Goal: Task Accomplishment & Management: Manage account settings

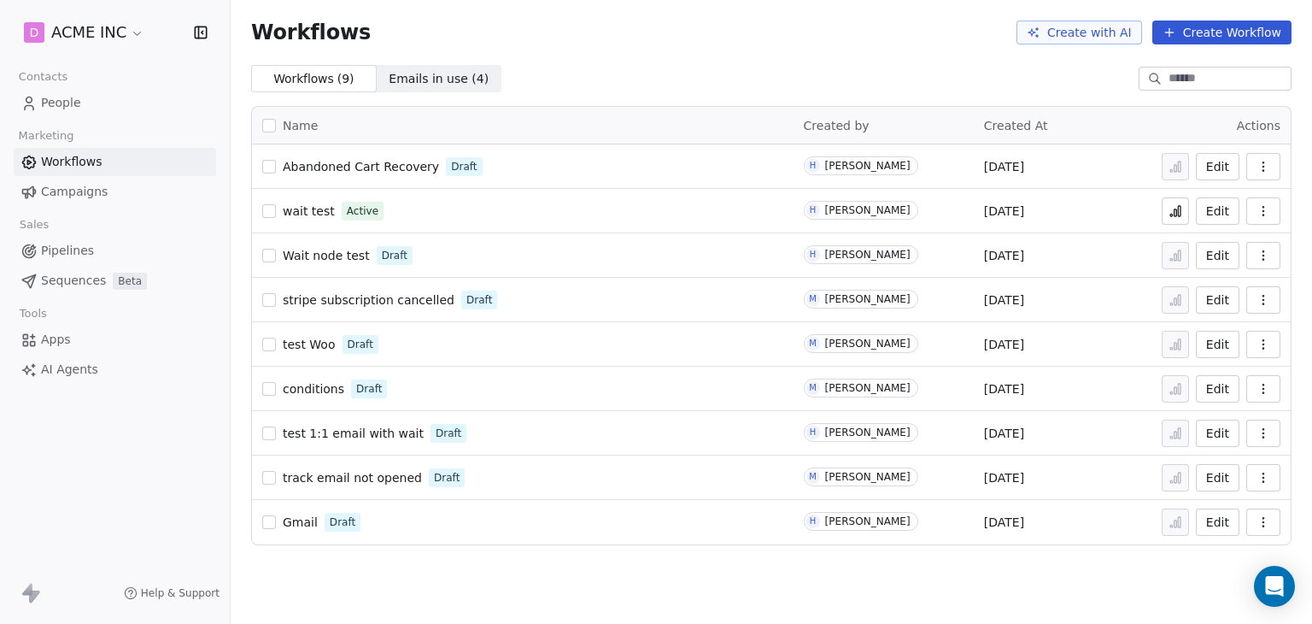
drag, startPoint x: 0, startPoint y: 0, endPoint x: 51, endPoint y: 107, distance: 118.4
click at [51, 107] on span "People" at bounding box center [61, 103] width 40 height 18
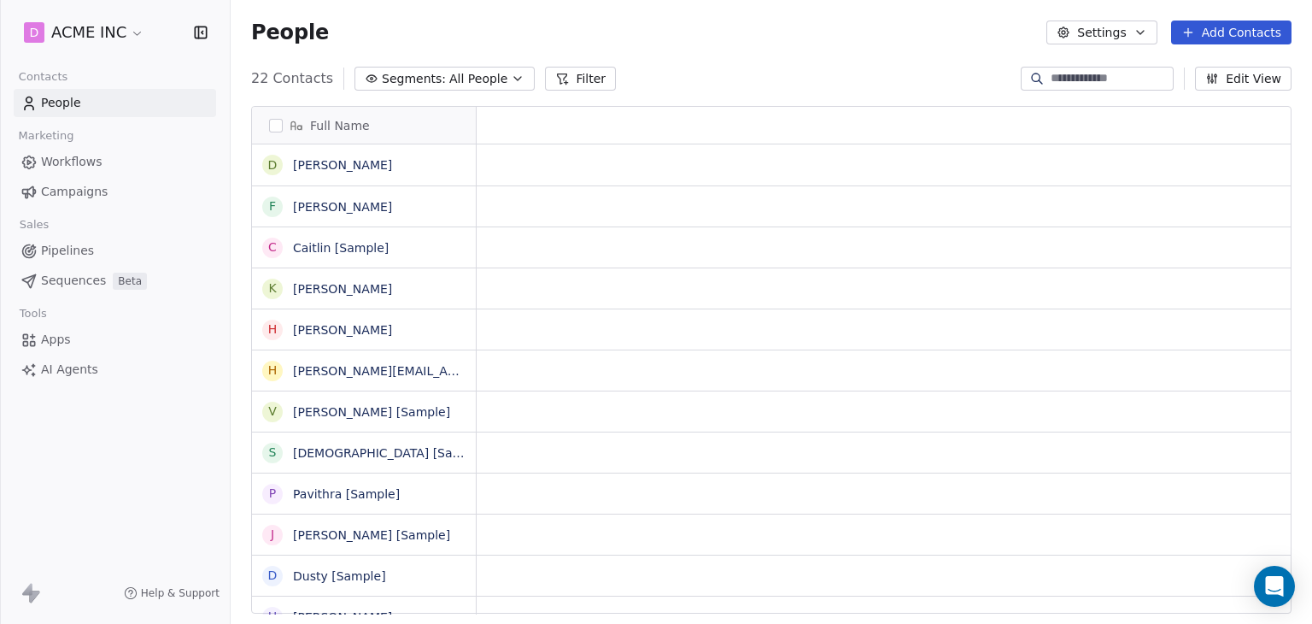
scroll to position [535, 1068]
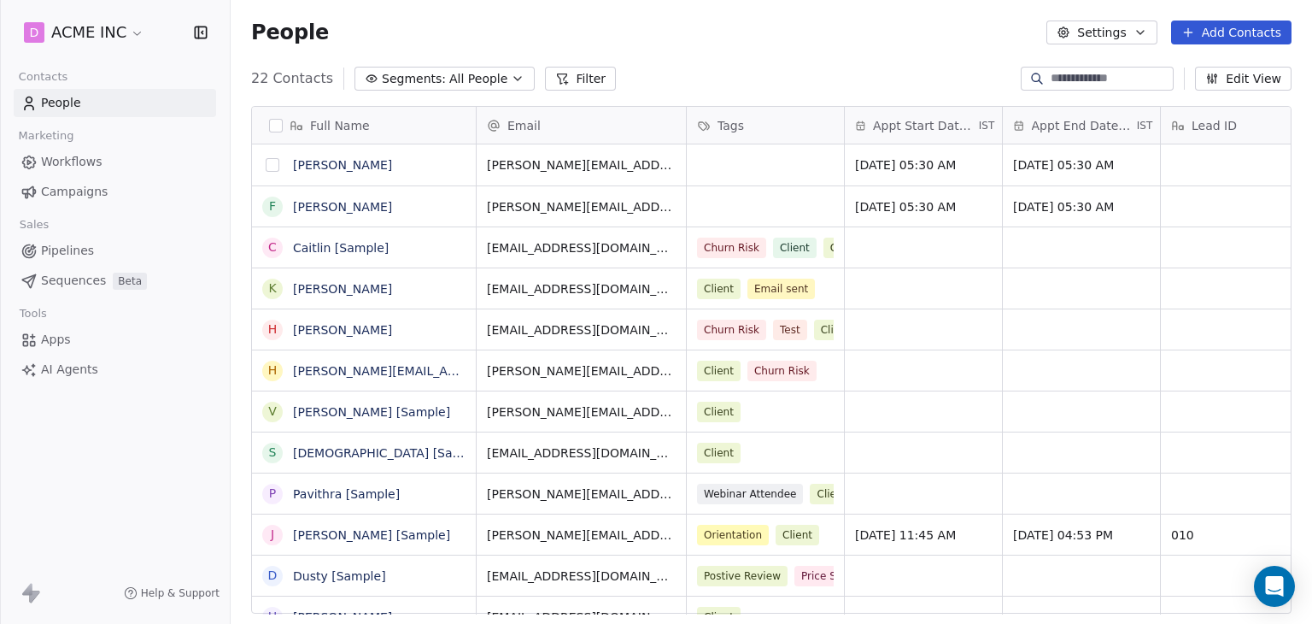
click at [275, 163] on button "grid" at bounding box center [273, 165] width 14 height 14
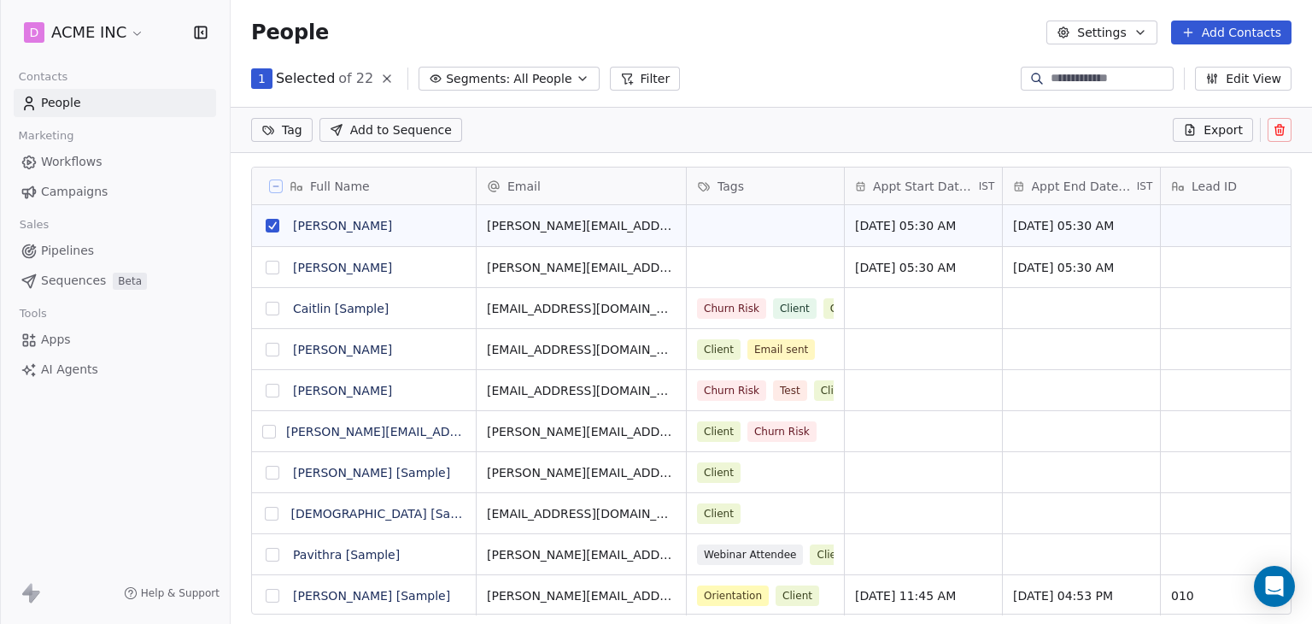
scroll to position [475, 1068]
click at [1274, 123] on icon at bounding box center [1280, 130] width 14 height 14
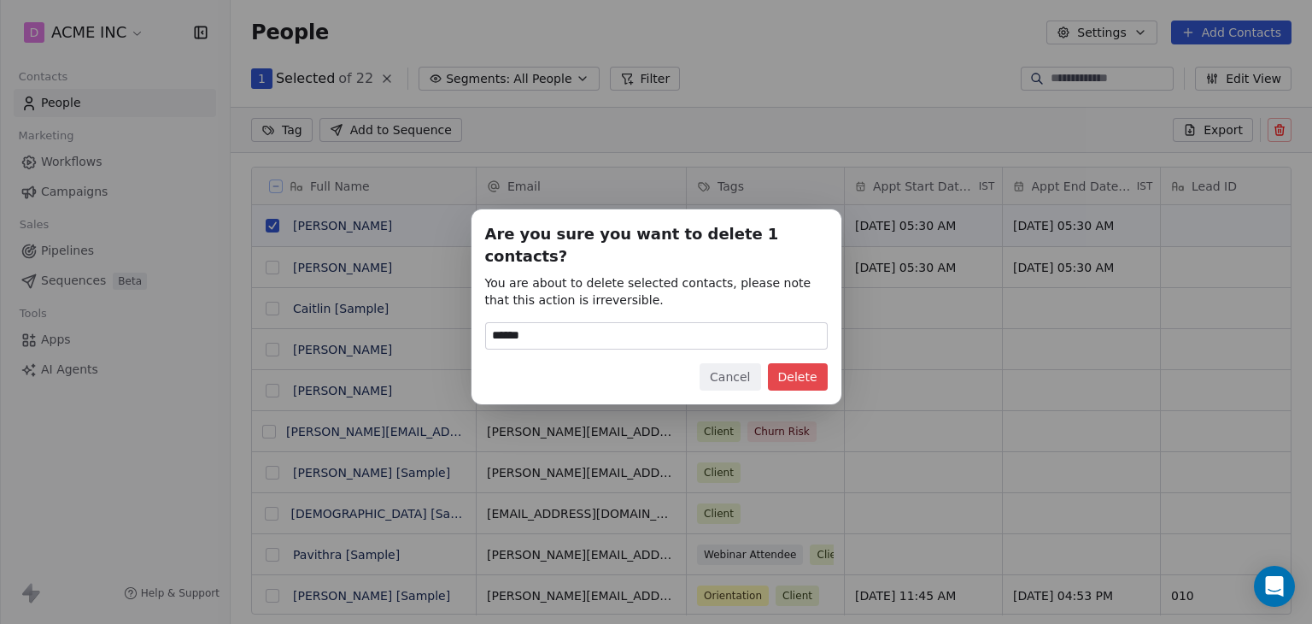
type input "******"
click at [818, 371] on button "Delete" at bounding box center [798, 376] width 60 height 27
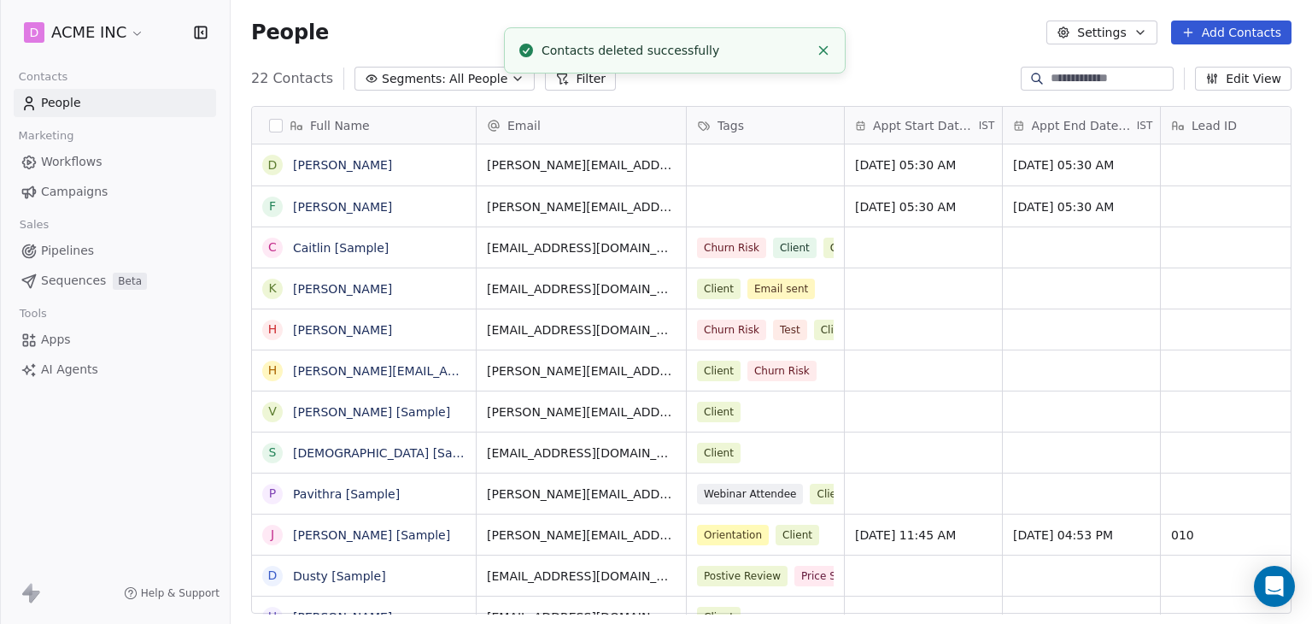
scroll to position [535, 1068]
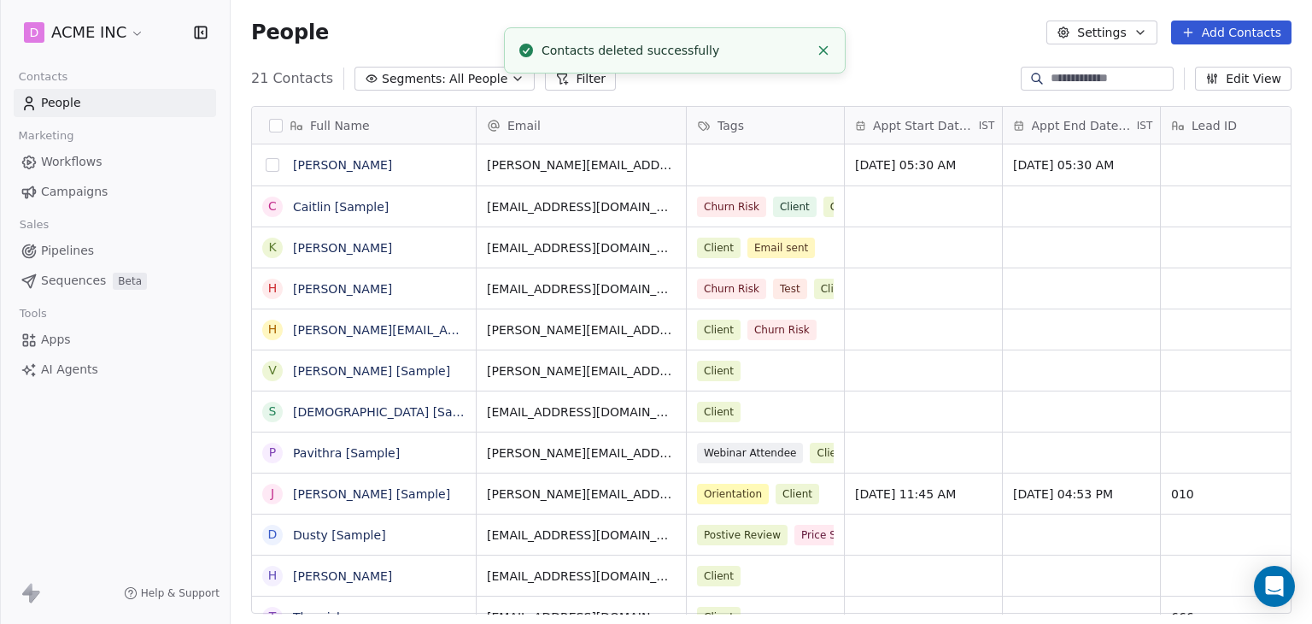
click at [271, 166] on button "grid" at bounding box center [273, 165] width 14 height 14
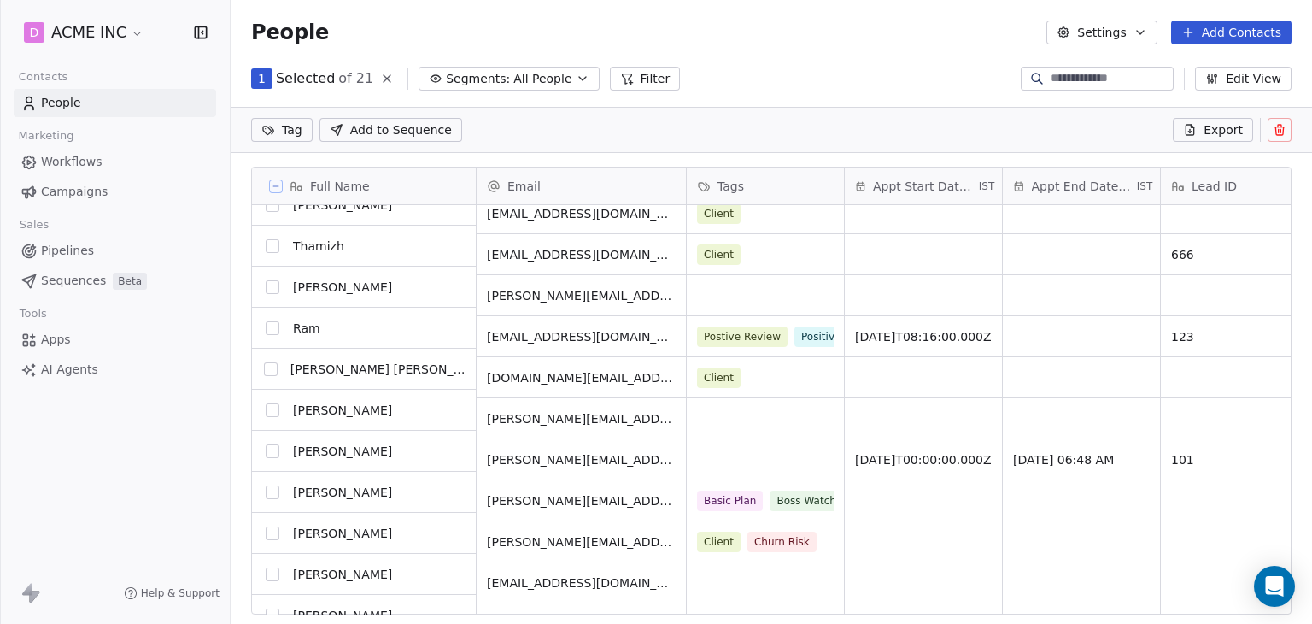
scroll to position [451, 0]
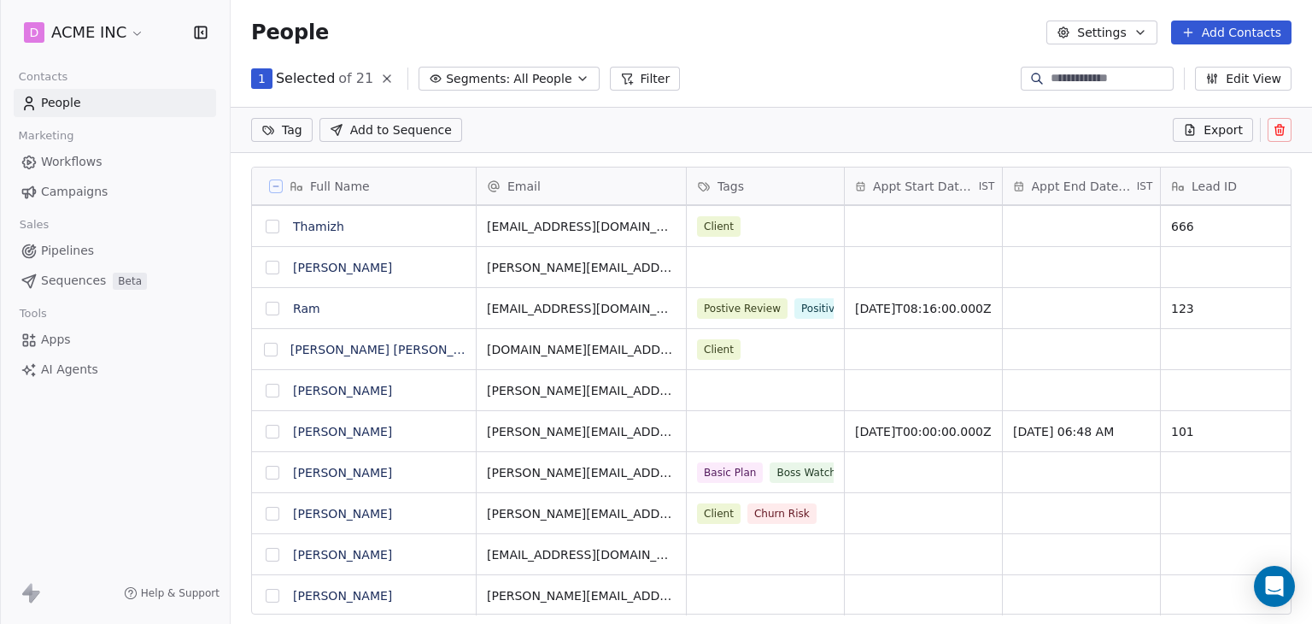
click at [275, 559] on button "grid" at bounding box center [273, 555] width 14 height 14
click at [1284, 123] on icon at bounding box center [1280, 130] width 14 height 14
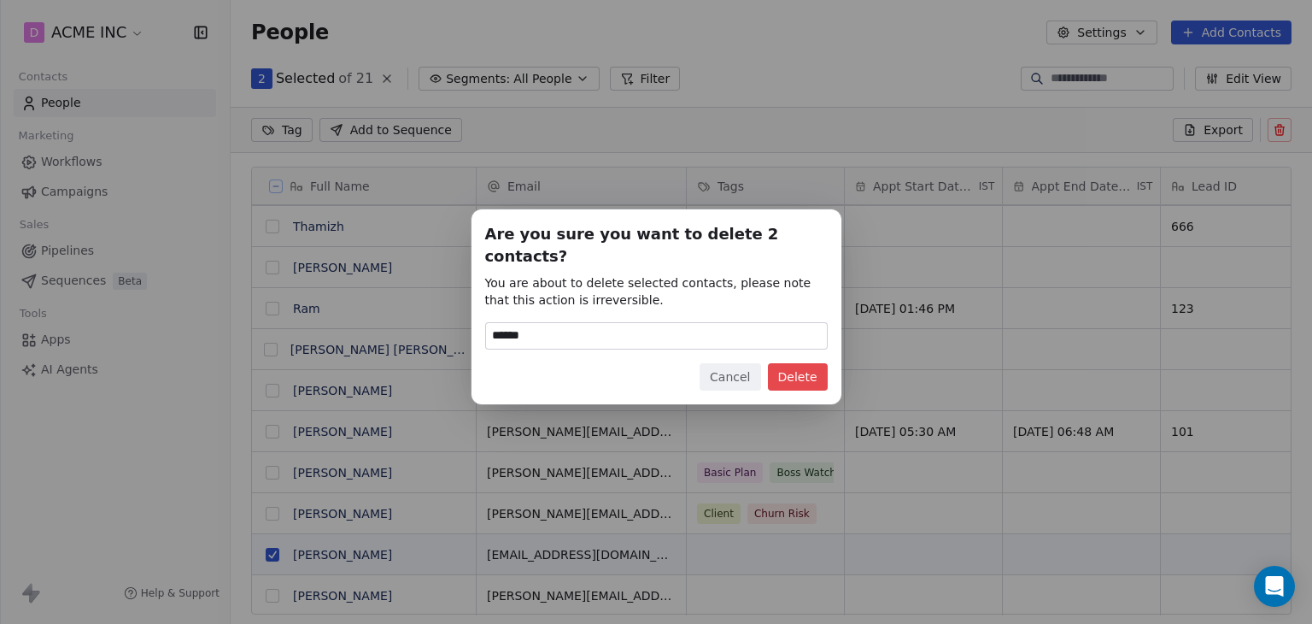
click at [672, 323] on input "******" at bounding box center [656, 336] width 341 height 26
click at [829, 370] on div "Are you sure you want to delete 2 contacts? You are about to delete selected co…" at bounding box center [656, 306] width 370 height 195
click at [823, 369] on button "Delete" at bounding box center [798, 376] width 60 height 27
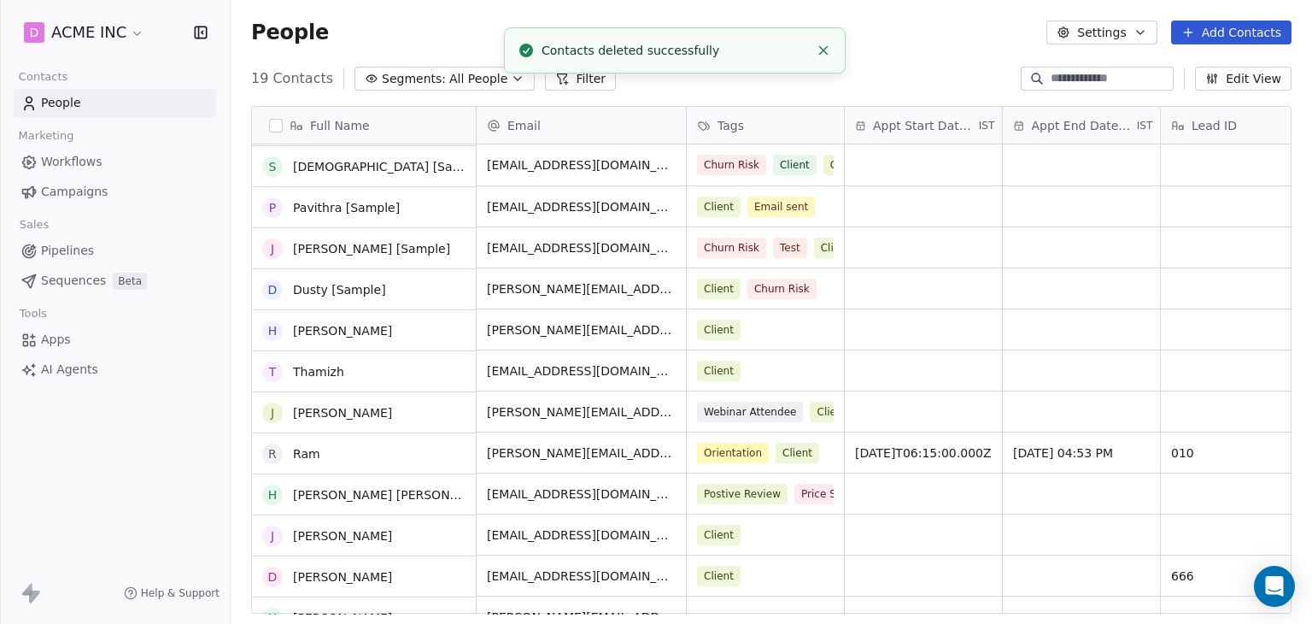
scroll to position [308, 0]
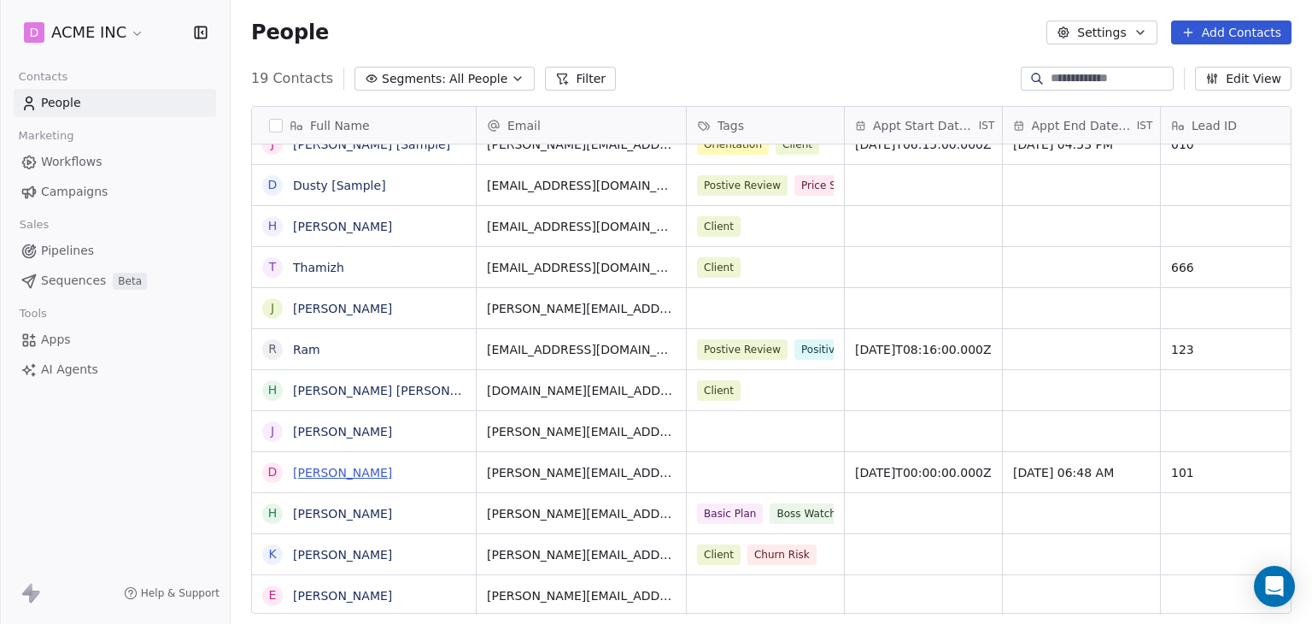
click at [359, 476] on link "[PERSON_NAME]" at bounding box center [342, 473] width 99 height 14
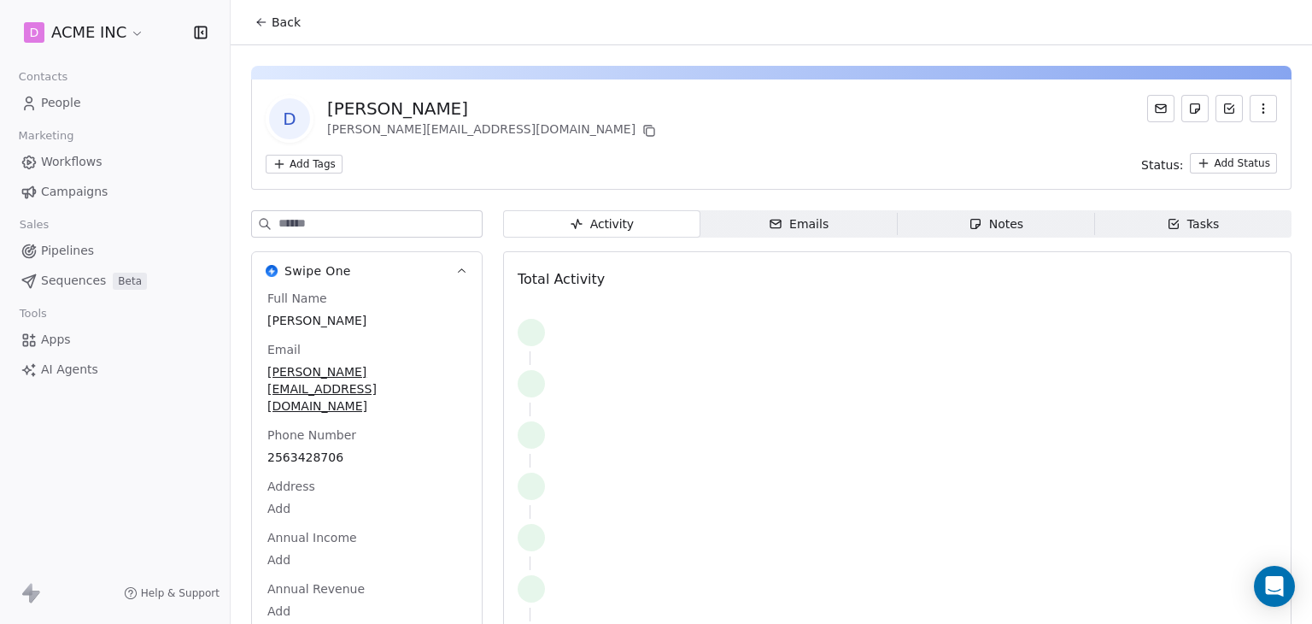
click at [751, 233] on span "Emails Emails" at bounding box center [798, 223] width 197 height 27
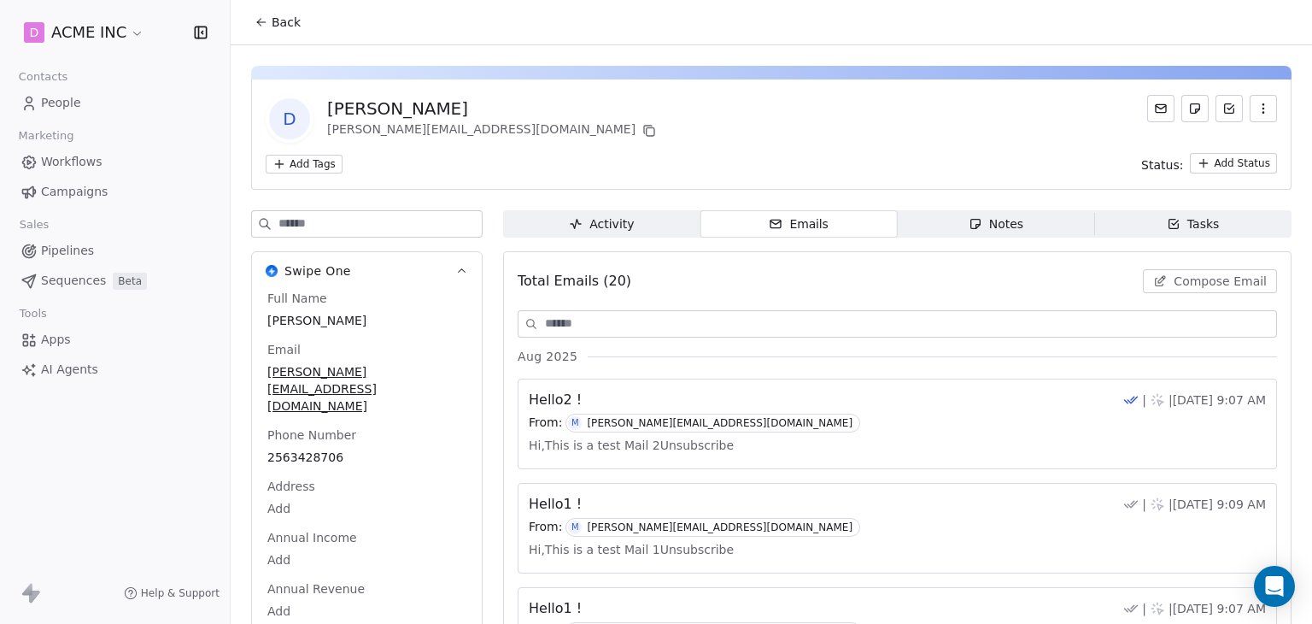
click at [1153, 282] on icon at bounding box center [1160, 281] width 14 height 14
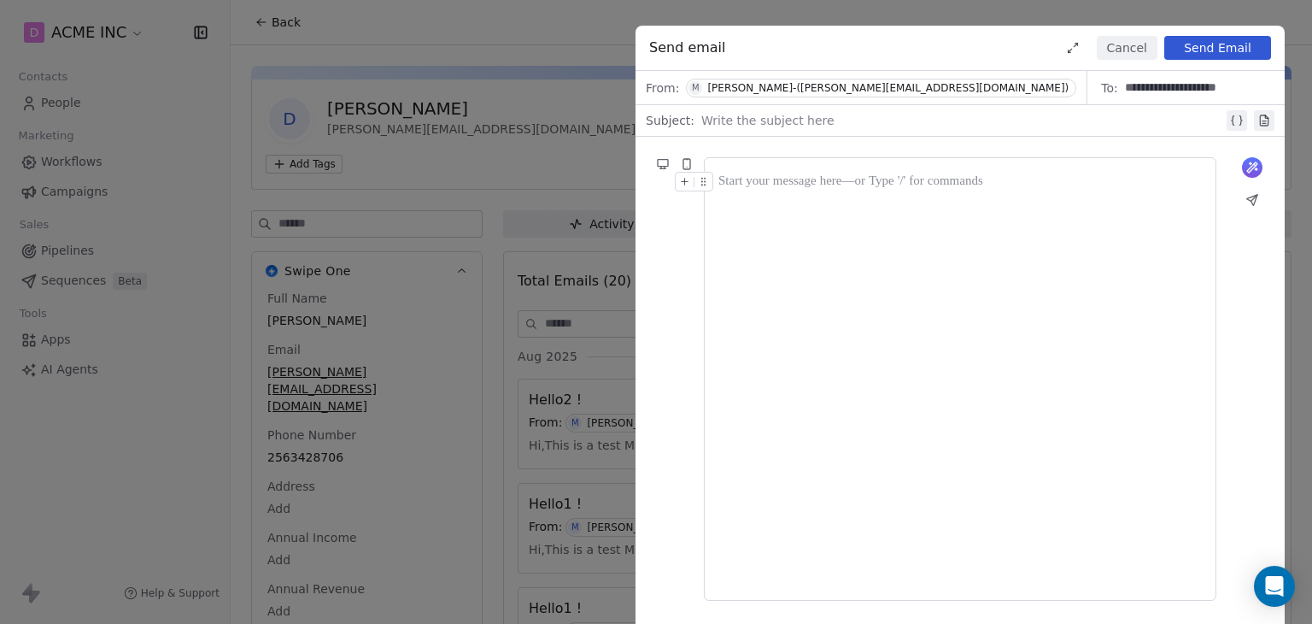
click at [744, 121] on div at bounding box center [962, 120] width 522 height 20
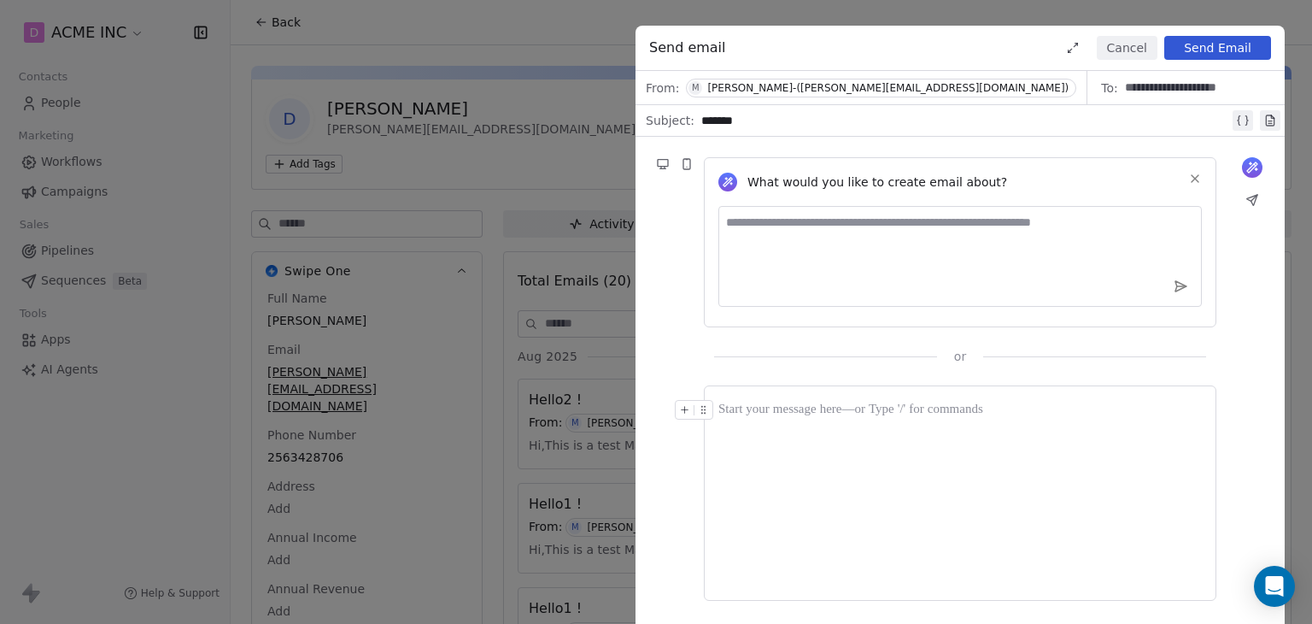
click at [846, 420] on div at bounding box center [959, 493] width 483 height 186
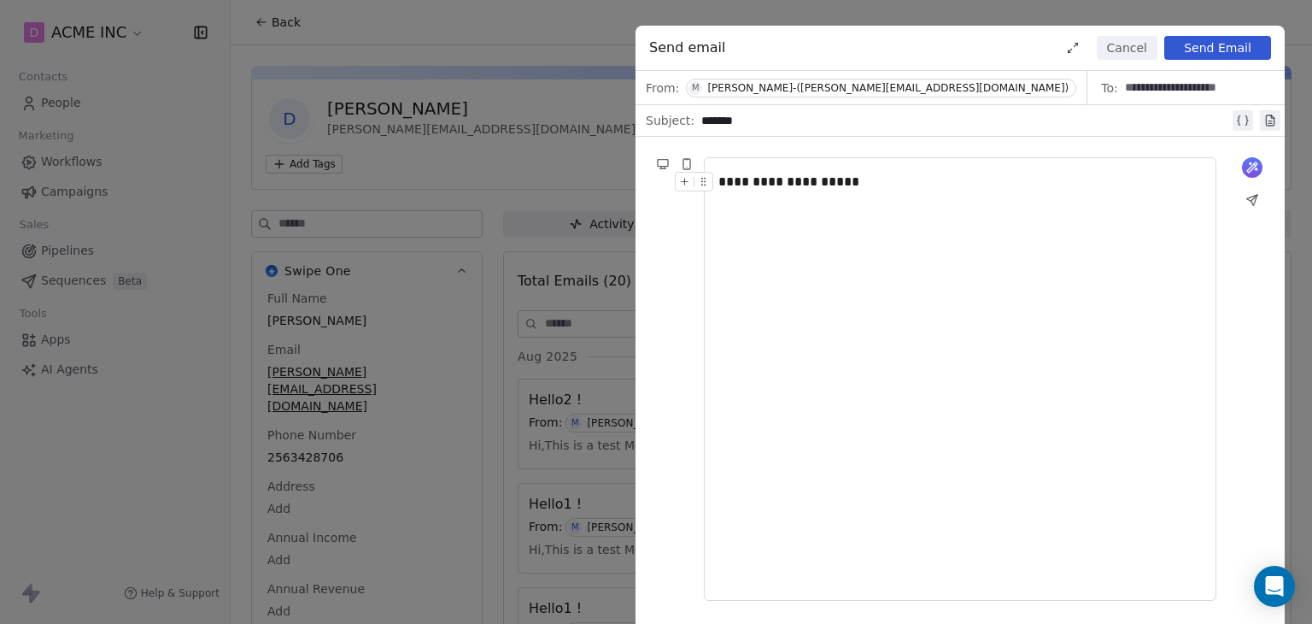
click at [1250, 44] on button "Send Email" at bounding box center [1217, 48] width 107 height 24
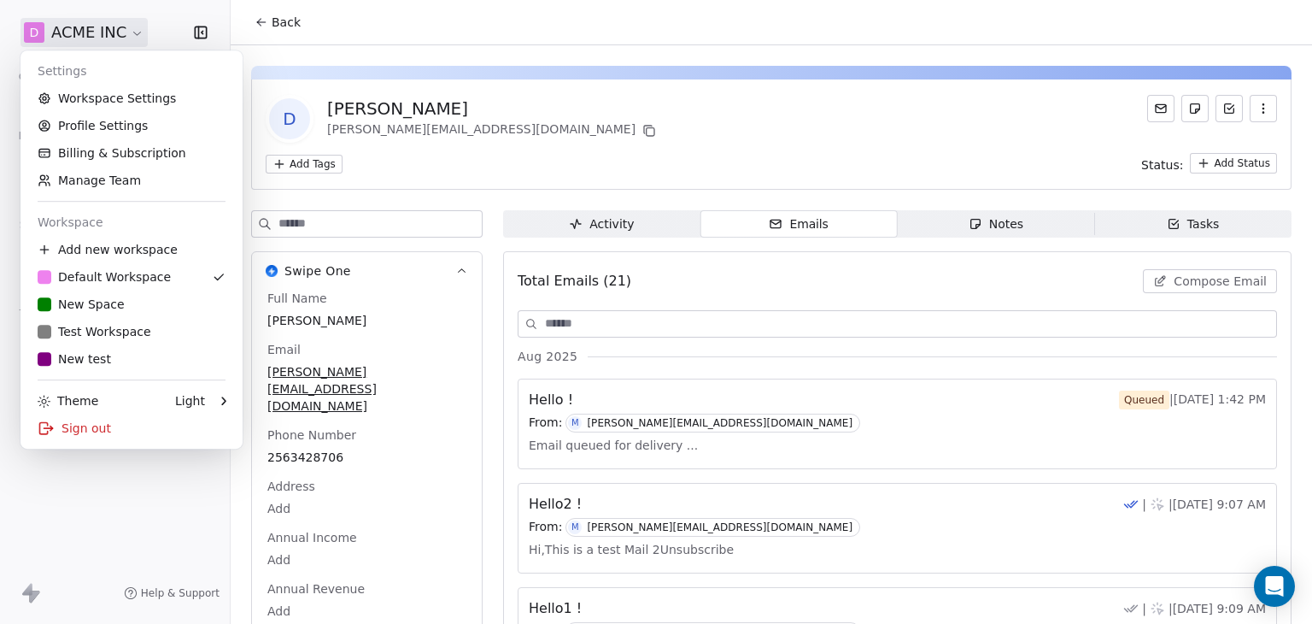
click at [58, 31] on html "D ACME INC Contacts People Marketing Workflows Campaigns Sales Pipelines Sequen…" at bounding box center [656, 312] width 1312 height 624
click at [107, 106] on link "Workspace Settings" at bounding box center [131, 98] width 208 height 27
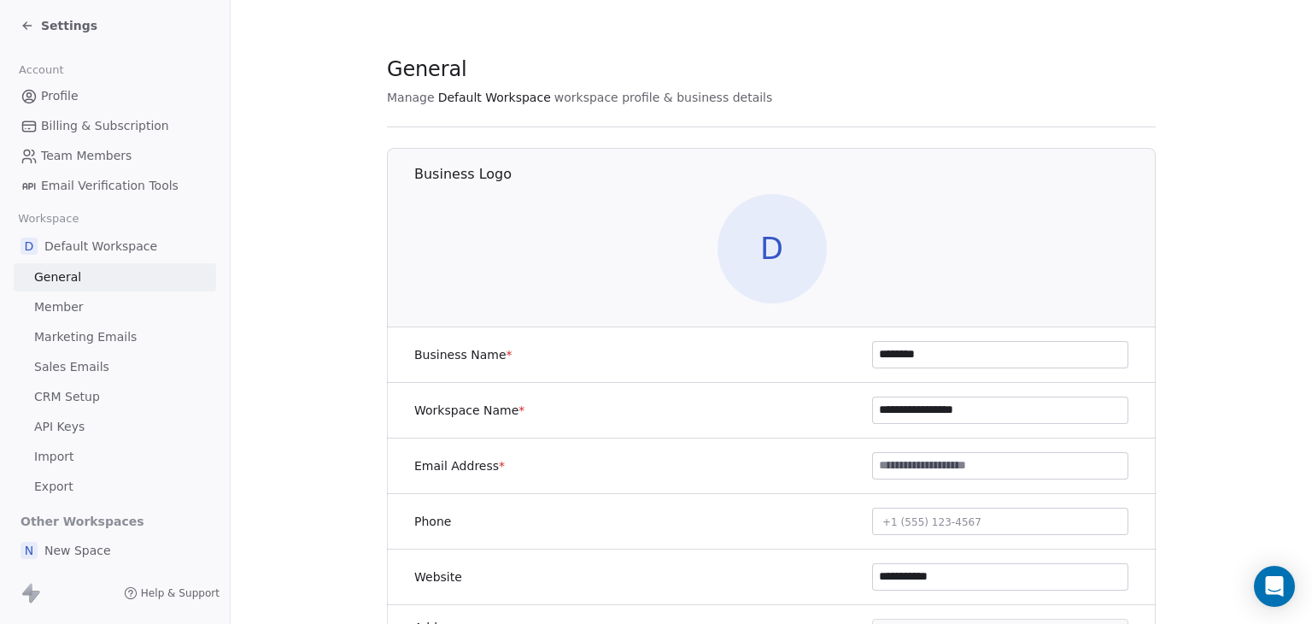
click at [93, 373] on span "Sales Emails" at bounding box center [71, 367] width 75 height 18
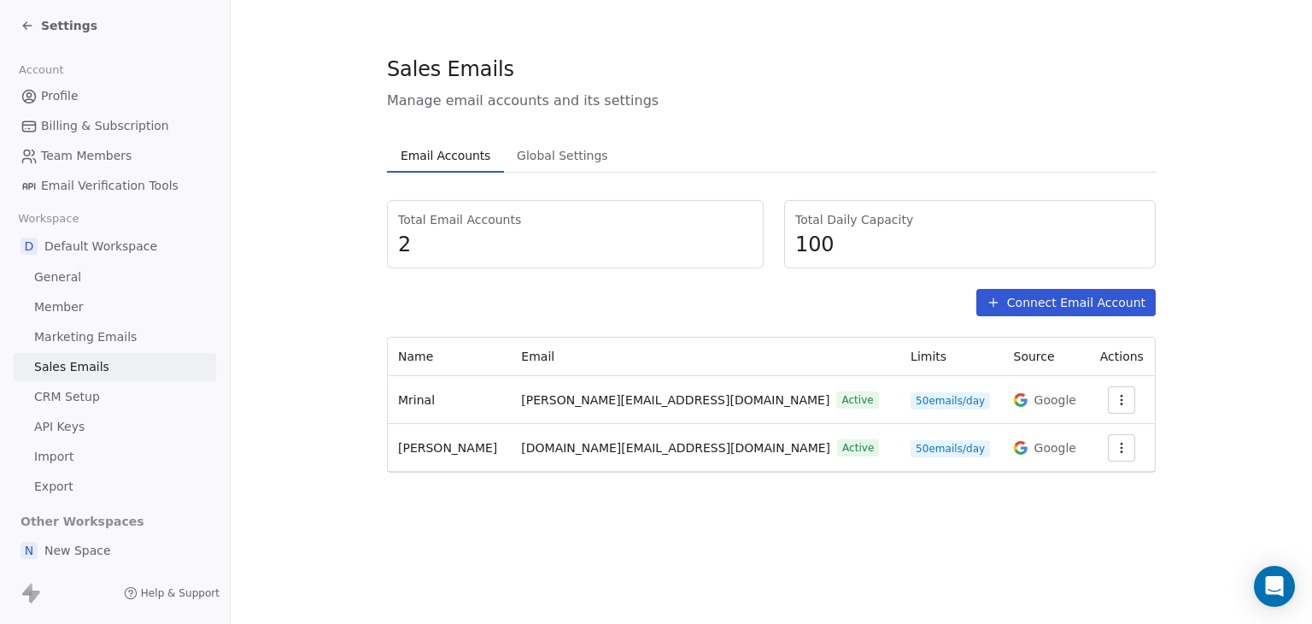
click at [1108, 393] on button "button" at bounding box center [1121, 399] width 27 height 27
click at [1099, 429] on span "Settings" at bounding box center [1089, 438] width 49 height 18
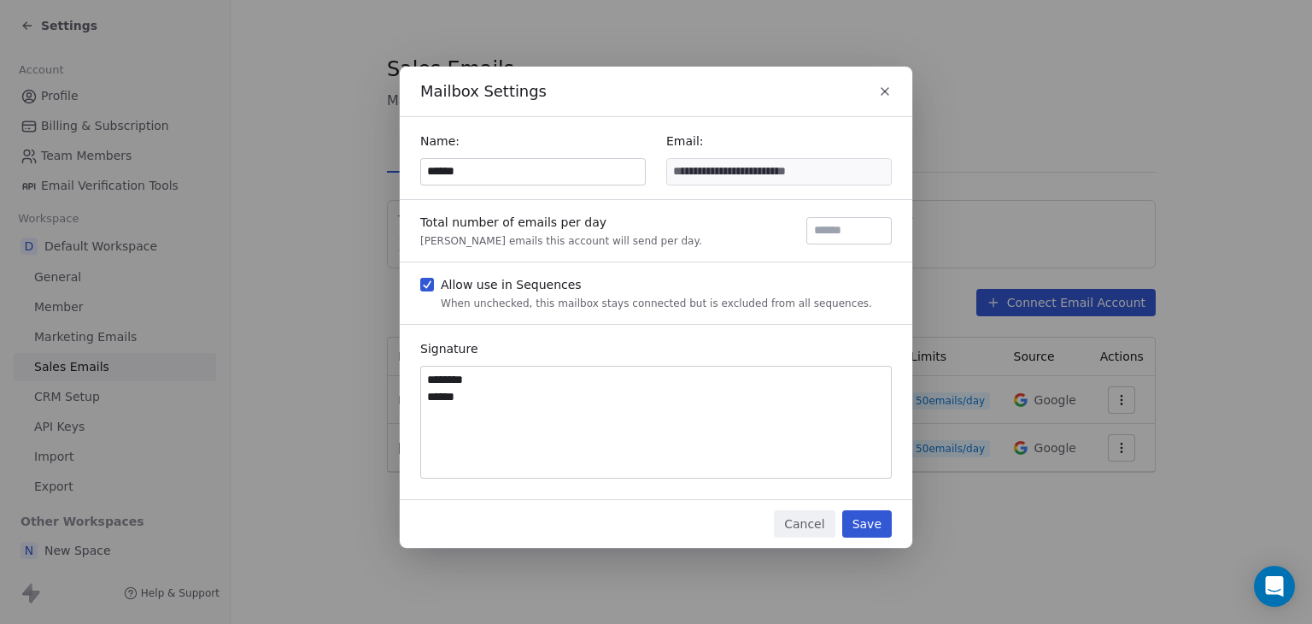
click at [880, 93] on icon "button" at bounding box center [885, 92] width 14 height 14
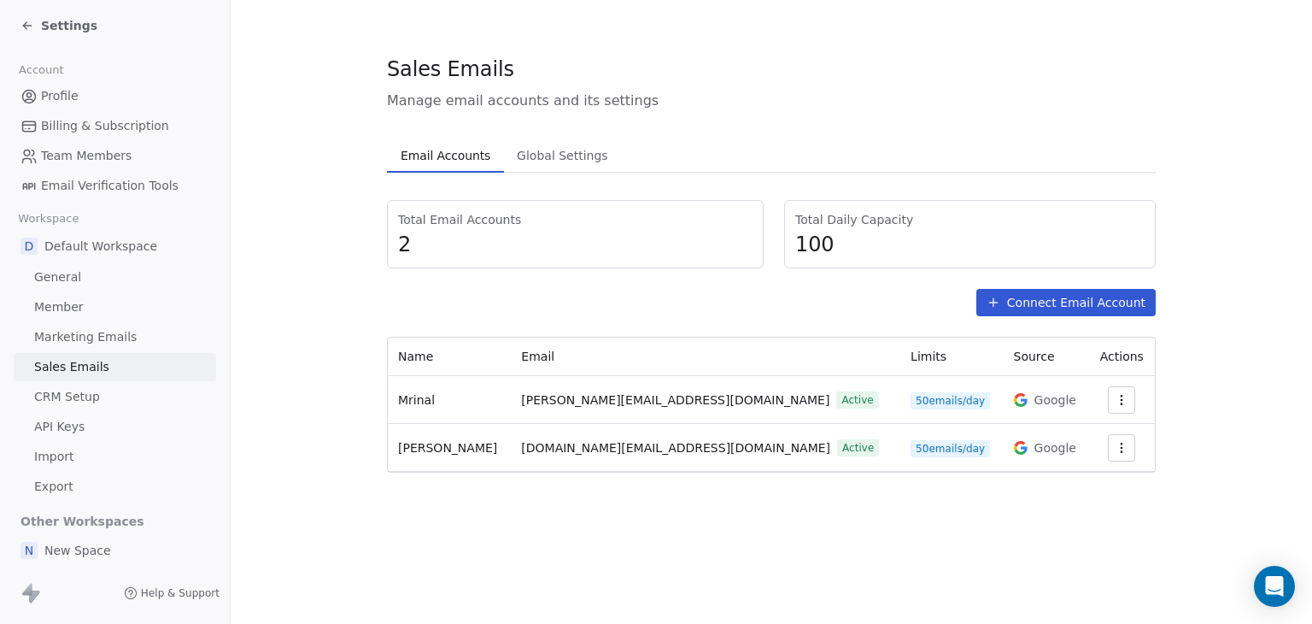
click at [1121, 445] on button "button" at bounding box center [1121, 447] width 27 height 27
click at [967, 519] on html "Settings Account Profile Billing & Subscription Team Members Email Verification…" at bounding box center [656, 312] width 1312 height 624
click at [41, 23] on span "Settings" at bounding box center [69, 25] width 56 height 17
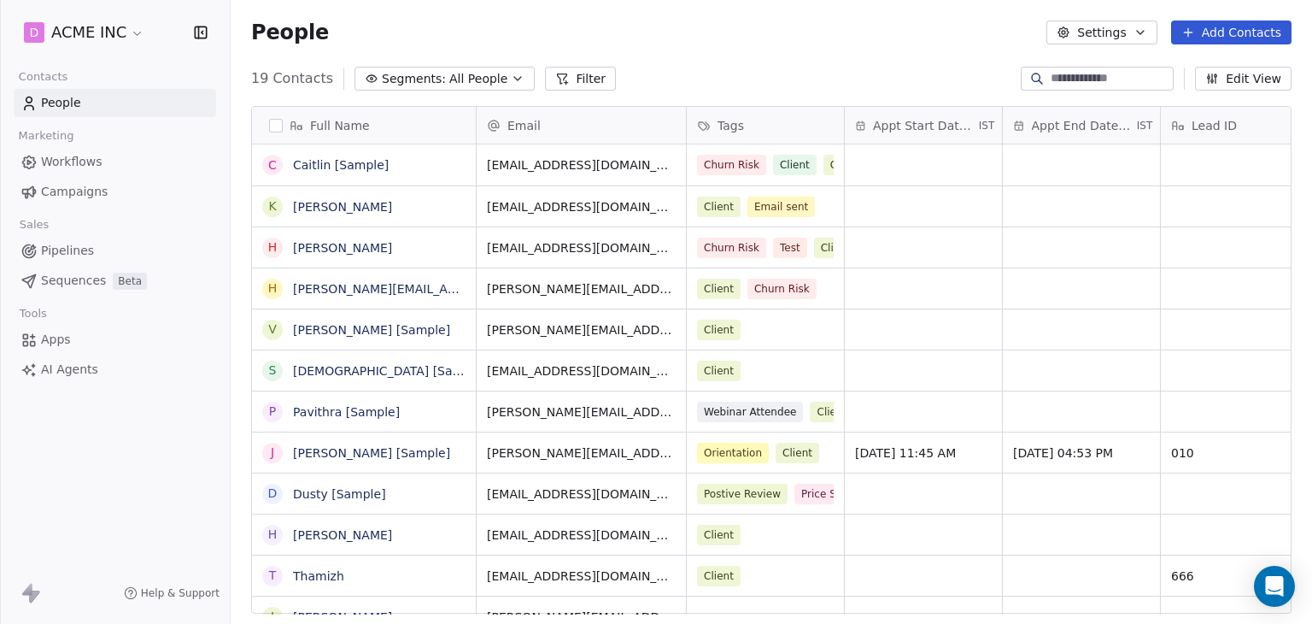
scroll to position [535, 1068]
